Goal: Browse casually

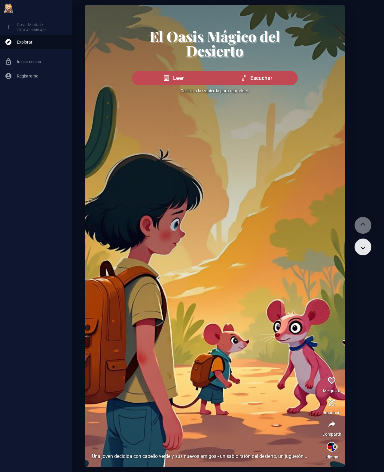
click at [359, 248] on icon "button" at bounding box center [362, 246] width 7 height 7
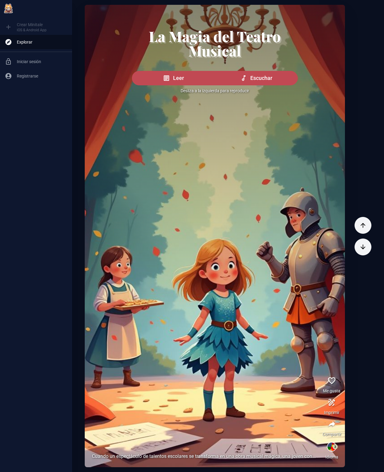
click at [267, 323] on div at bounding box center [215, 166] width 260 height 323
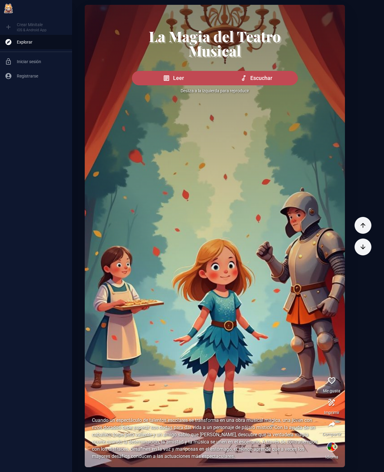
click at [267, 323] on div at bounding box center [215, 166] width 260 height 323
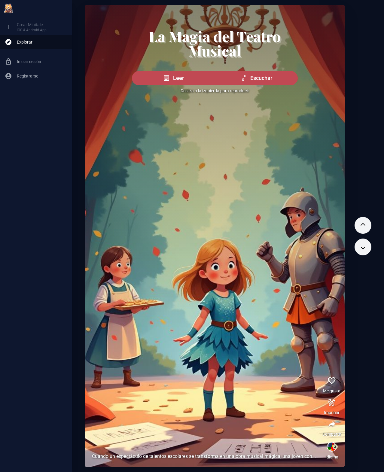
click at [267, 323] on div at bounding box center [215, 166] width 260 height 323
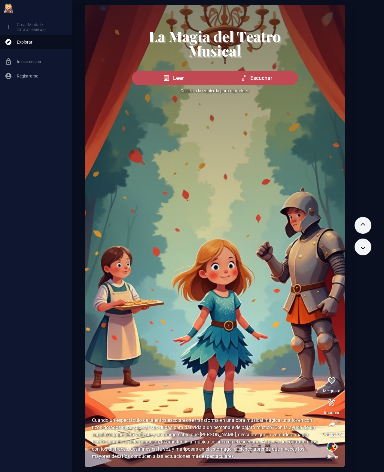
click at [267, 323] on div at bounding box center [215, 166] width 260 height 323
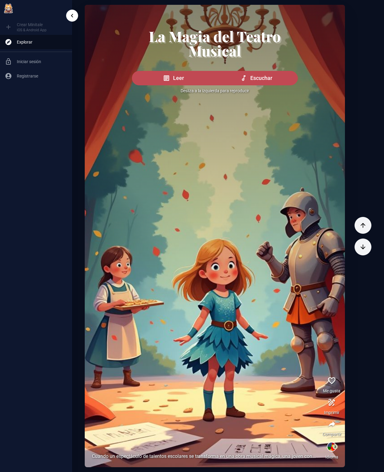
click at [69, 17] on icon "sidebar toggle" at bounding box center [71, 15] width 7 height 7
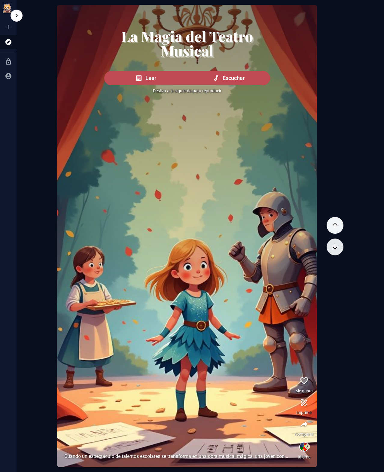
click at [338, 251] on button "button" at bounding box center [334, 246] width 17 height 17
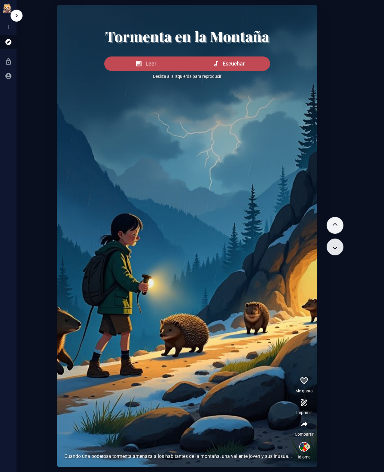
click at [338, 251] on button "button" at bounding box center [334, 246] width 17 height 17
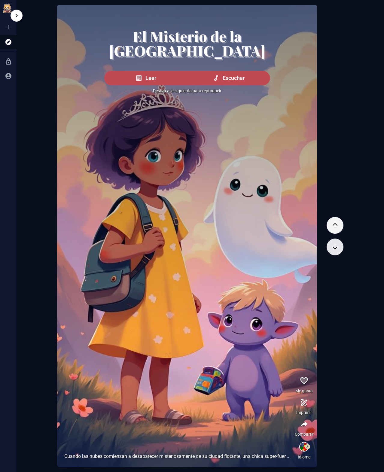
click at [338, 251] on button "button" at bounding box center [334, 246] width 17 height 17
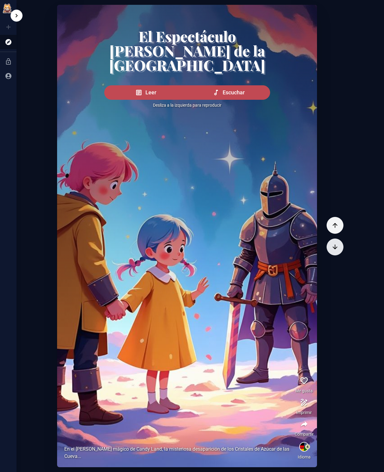
click at [338, 251] on button "button" at bounding box center [334, 246] width 17 height 17
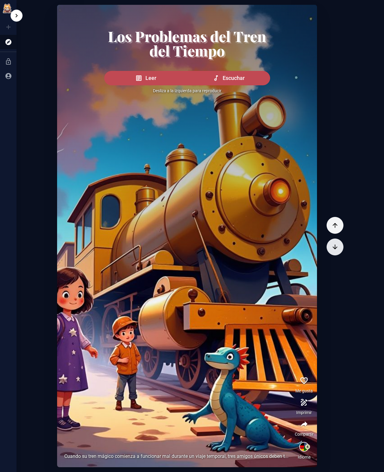
click at [338, 251] on button "button" at bounding box center [334, 246] width 17 height 17
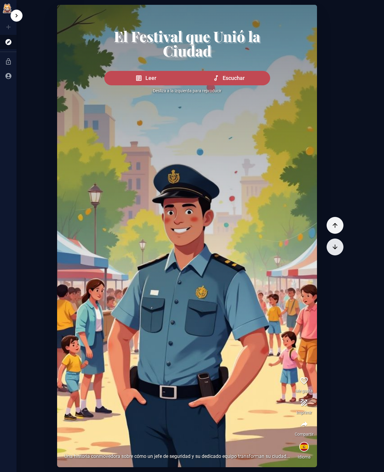
click at [338, 251] on button "button" at bounding box center [334, 246] width 17 height 17
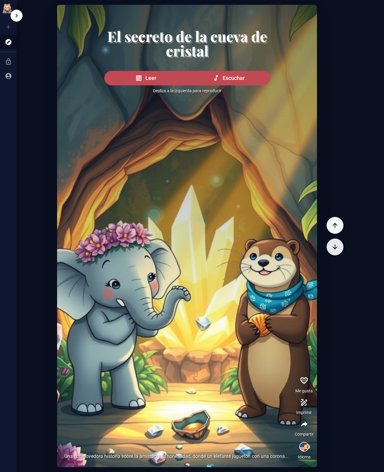
click at [338, 251] on button "button" at bounding box center [334, 246] width 17 height 17
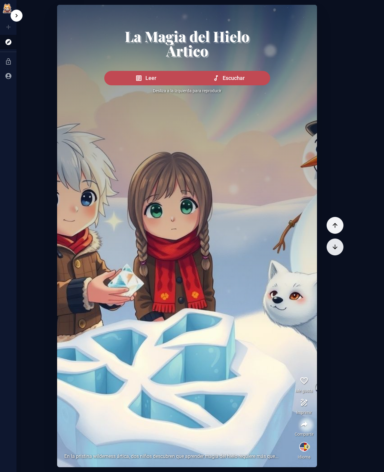
click at [338, 251] on button "button" at bounding box center [334, 246] width 17 height 17
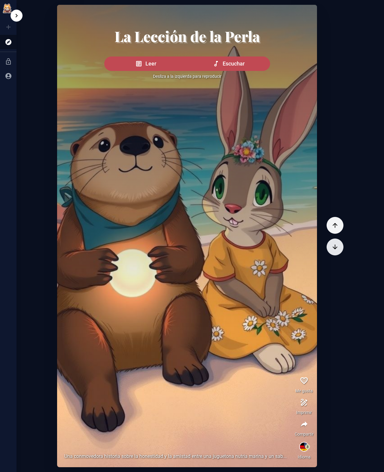
click at [340, 248] on button "button" at bounding box center [334, 246] width 17 height 17
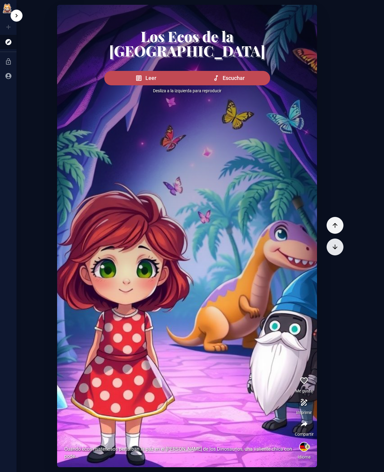
click at [337, 244] on icon "button" at bounding box center [334, 246] width 7 height 7
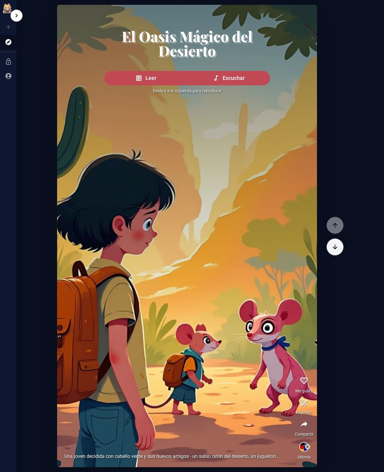
click at [20, 16] on icon "sidebar toggle" at bounding box center [16, 15] width 7 height 7
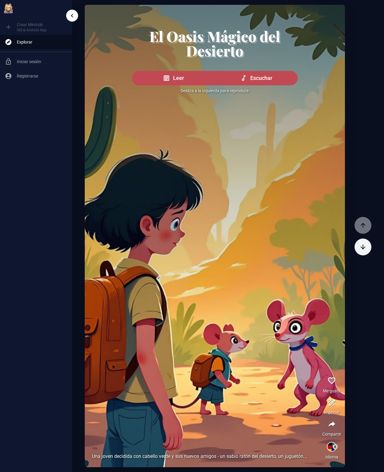
click at [7, 26] on ul "Crear Minitale iOS & Android App Explorar Iniciar sesión Registrarse" at bounding box center [36, 51] width 72 height 69
click at [24, 26] on ul "Crear Minitale iOS & Android App Explorar Iniciar sesión Registrarse" at bounding box center [36, 51] width 72 height 69
